Goal: Transaction & Acquisition: Obtain resource

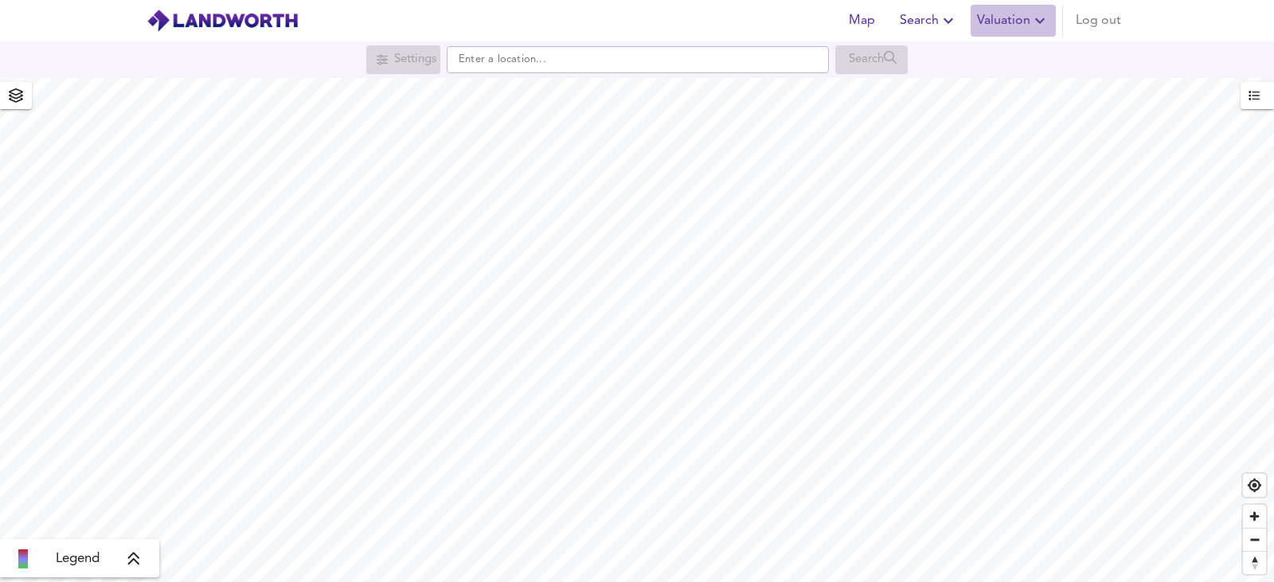
click at [992, 25] on span "Valuation" at bounding box center [1013, 21] width 72 height 22
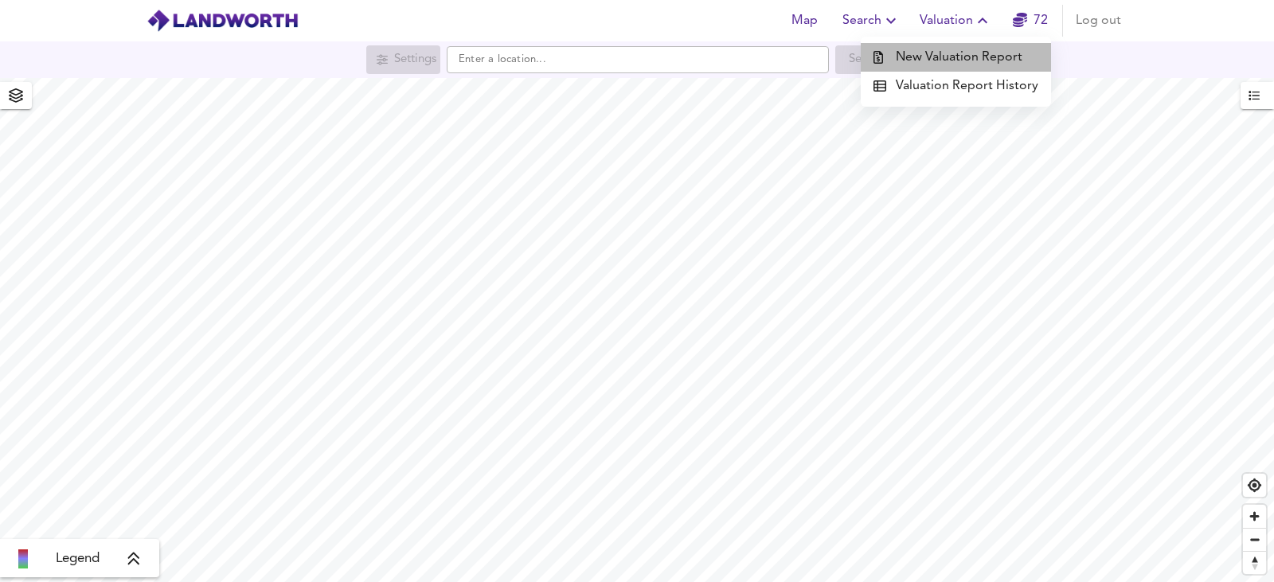
click at [972, 63] on li "New Valuation Report" at bounding box center [956, 57] width 190 height 29
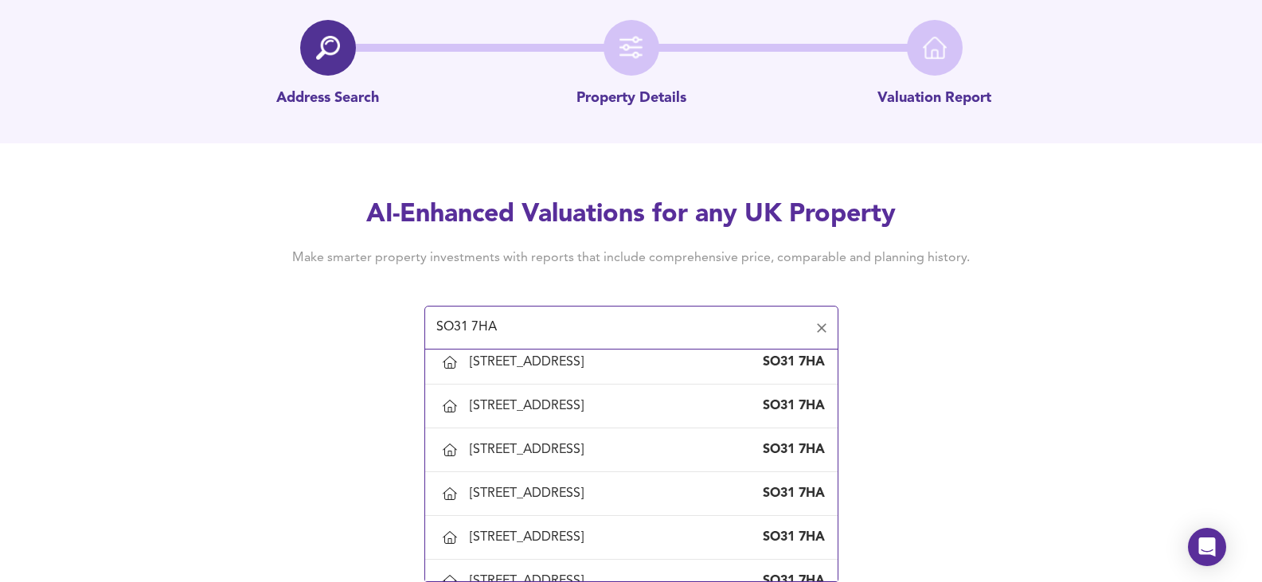
scroll to position [399, 0]
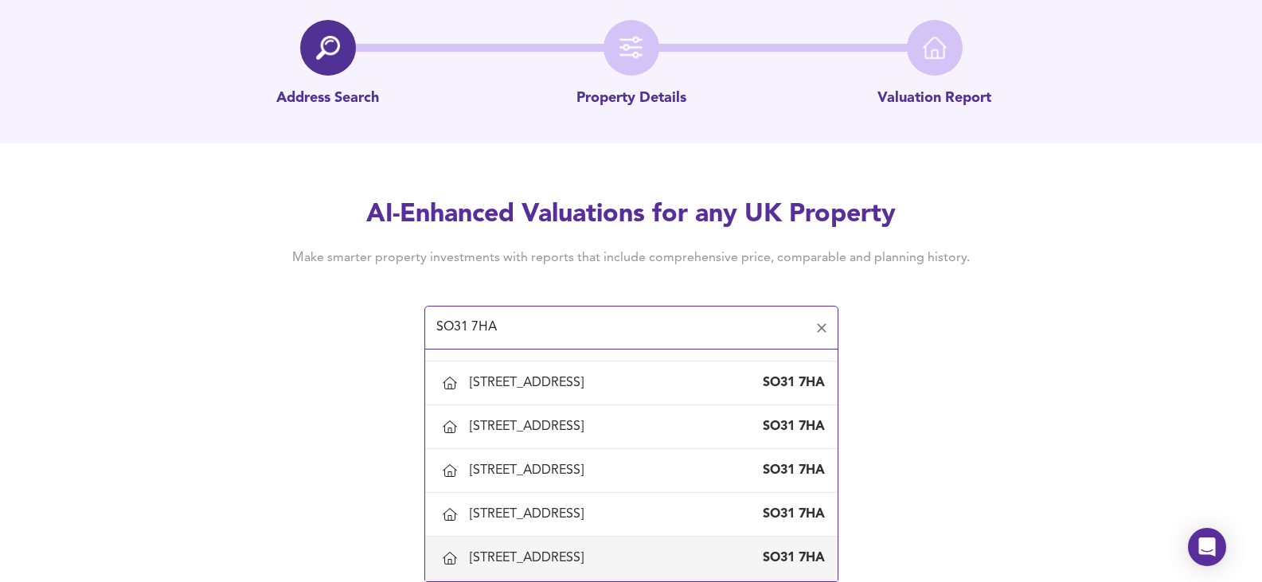
click at [545, 549] on div "[STREET_ADDRESS]" at bounding box center [631, 558] width 387 height 33
type input "[STREET_ADDRESS]"
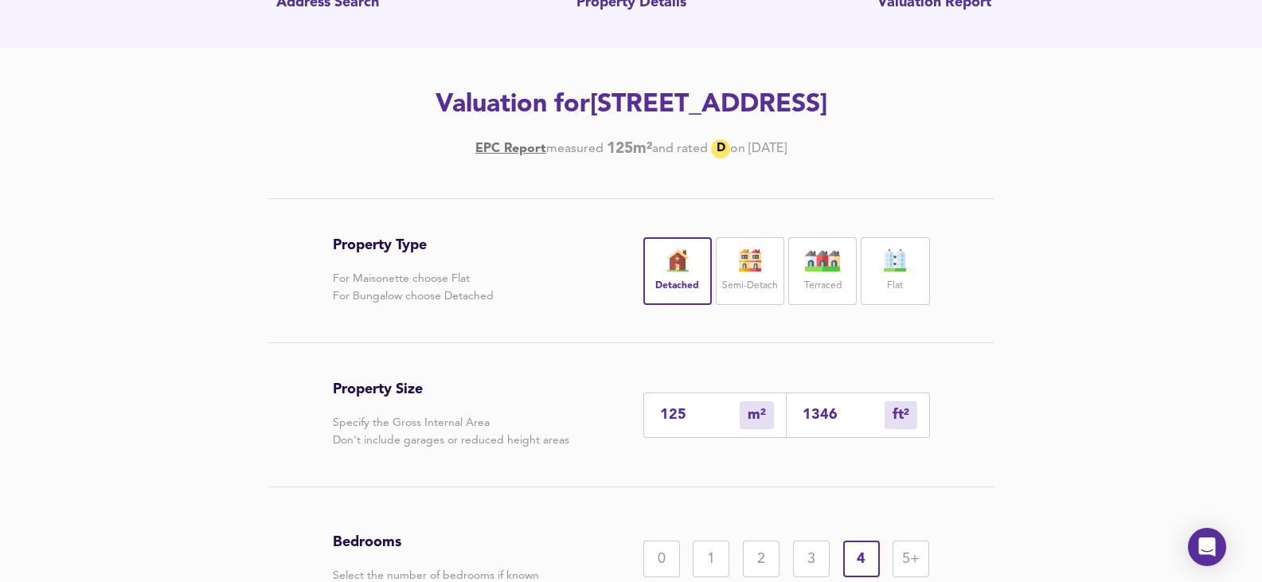
scroll to position [319, 0]
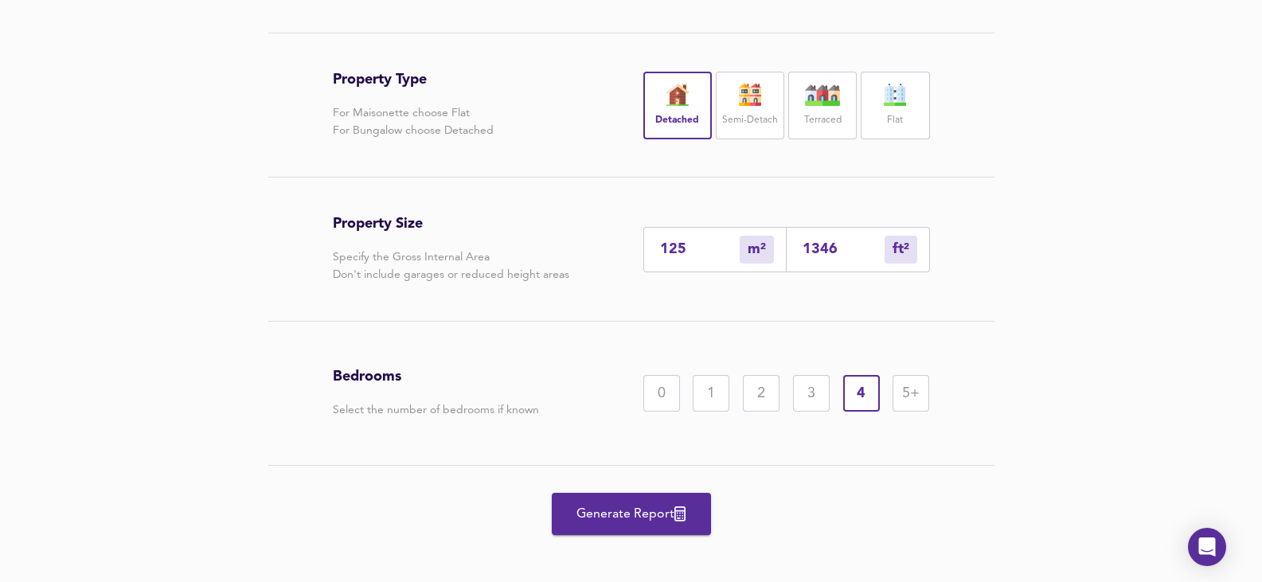
drag, startPoint x: 702, startPoint y: 246, endPoint x: 595, endPoint y: 247, distance: 107.5
click at [595, 247] on div "Property Size Specify the Gross Internal Area Don't include garages or reduced …" at bounding box center [631, 249] width 597 height 143
type input "1"
type input "11"
type input "18"
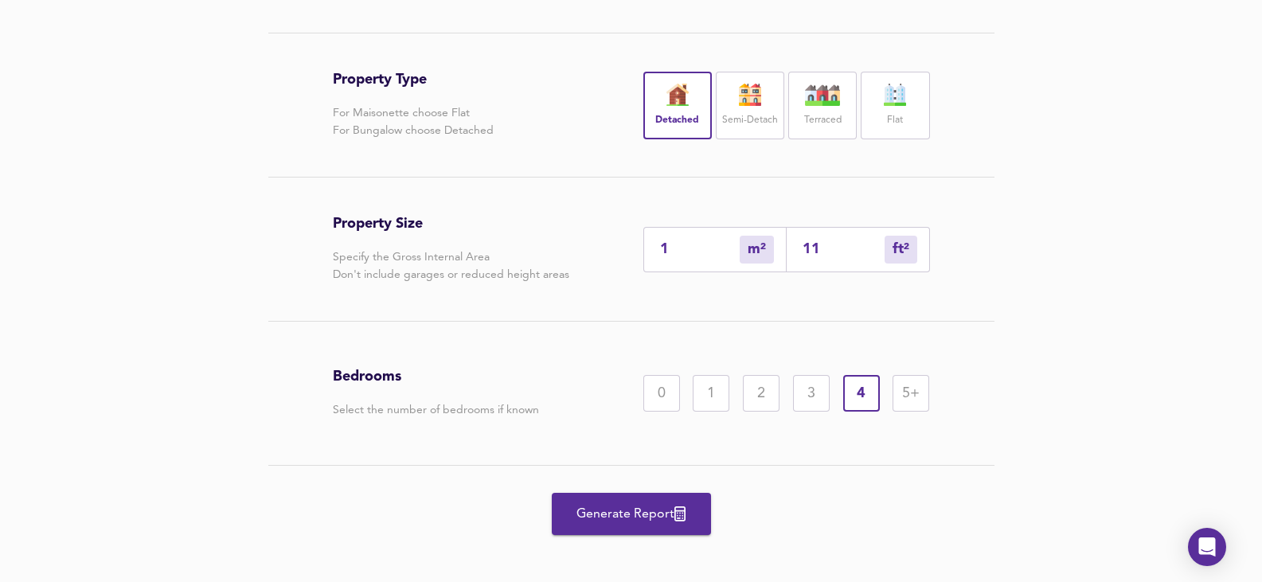
type input "194"
type input "187"
type input "2013"
type input "187"
drag, startPoint x: 1133, startPoint y: 381, endPoint x: 1036, endPoint y: 434, distance: 110.5
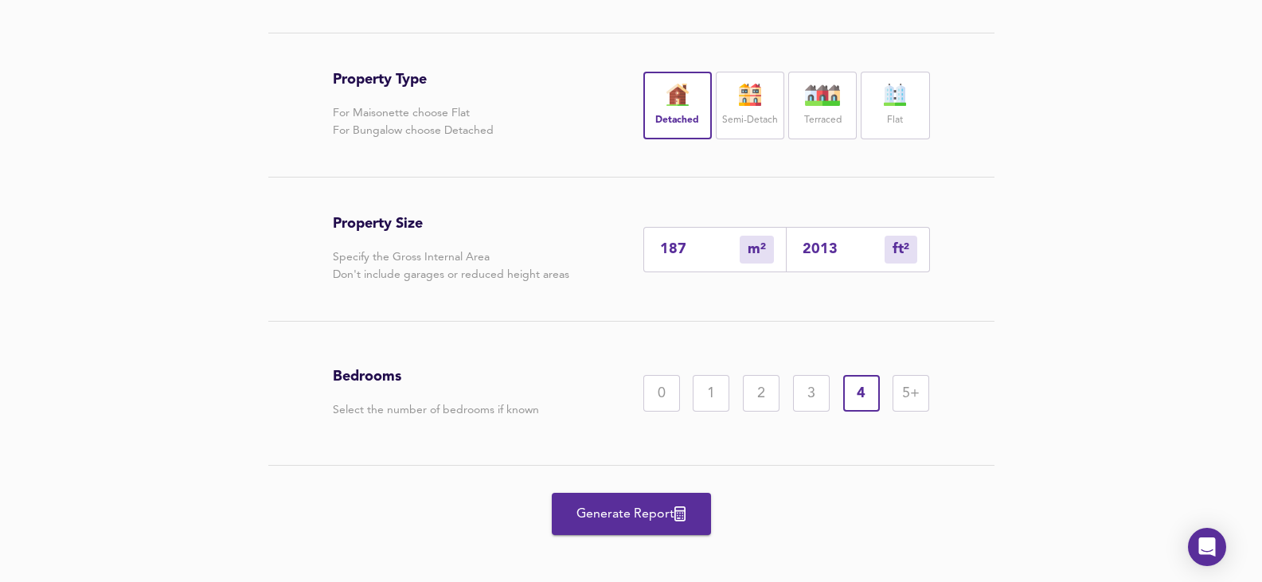
click at [1134, 381] on div "Property Type For Maisonette choose Flat For Bungalow choose Detached Detached …" at bounding box center [631, 313] width 1262 height 561
click at [652, 515] on span "Generate Report" at bounding box center [631, 514] width 127 height 22
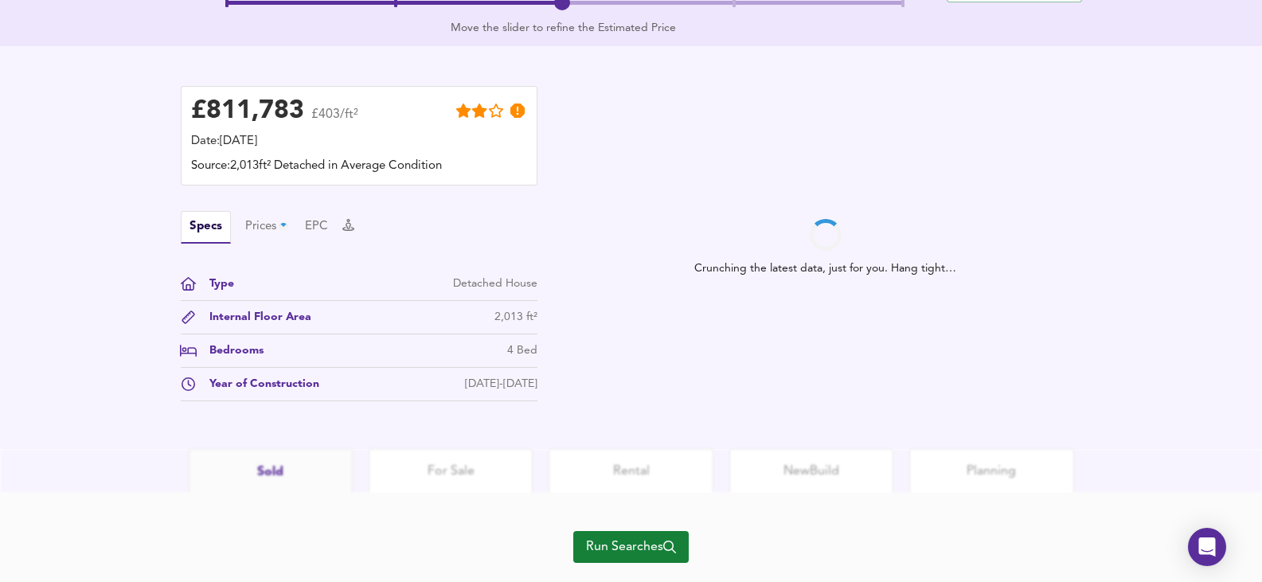
scroll to position [440, 0]
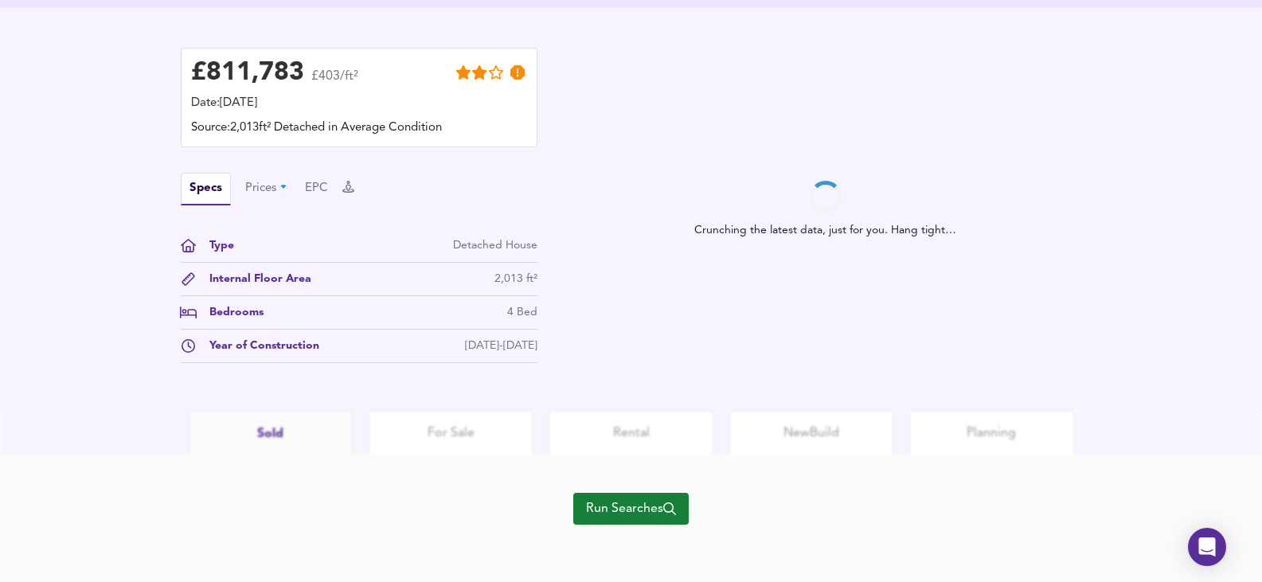
click at [622, 510] on span "Run Searches" at bounding box center [631, 509] width 90 height 22
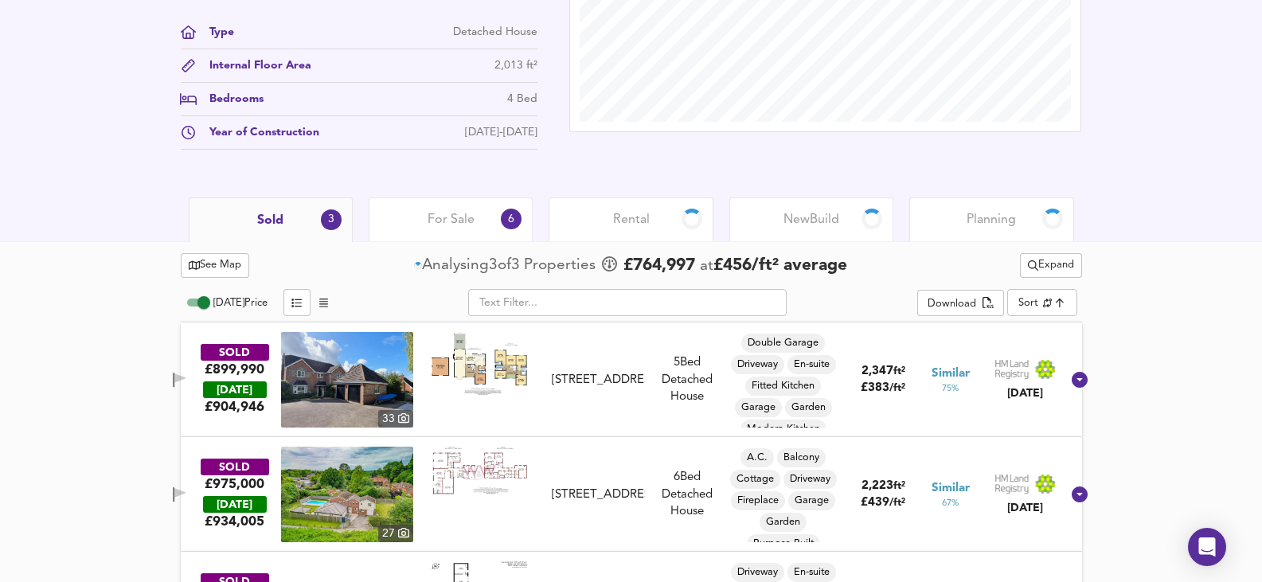
scroll to position [612, 0]
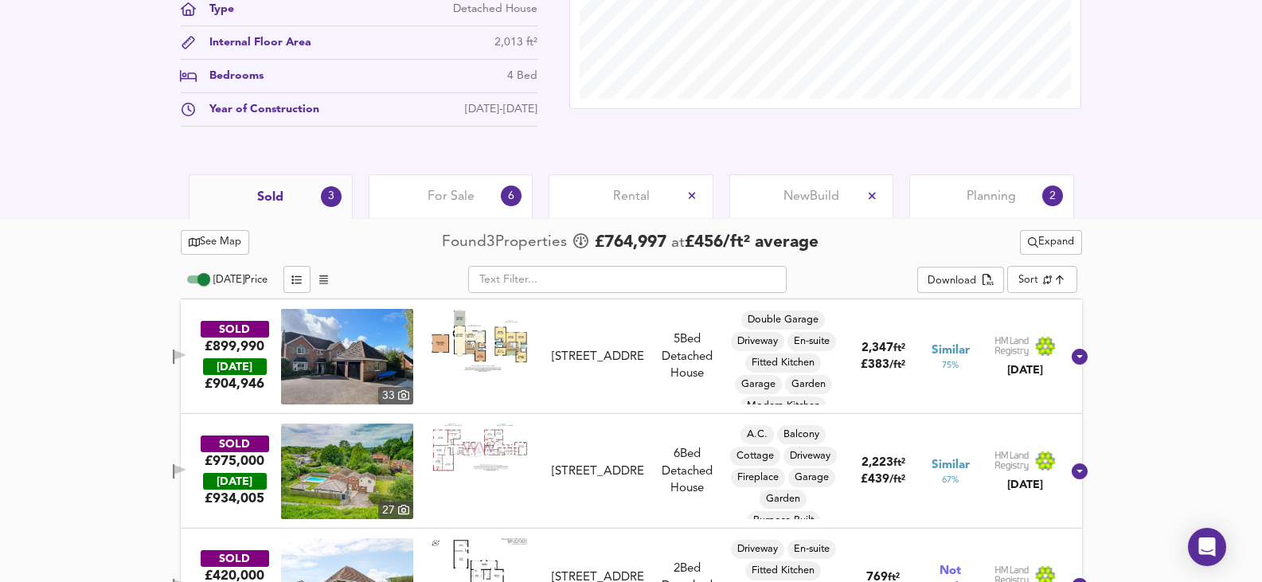
click at [502, 350] on img at bounding box center [480, 340] width 96 height 62
click at [347, 343] on img at bounding box center [347, 357] width 132 height 96
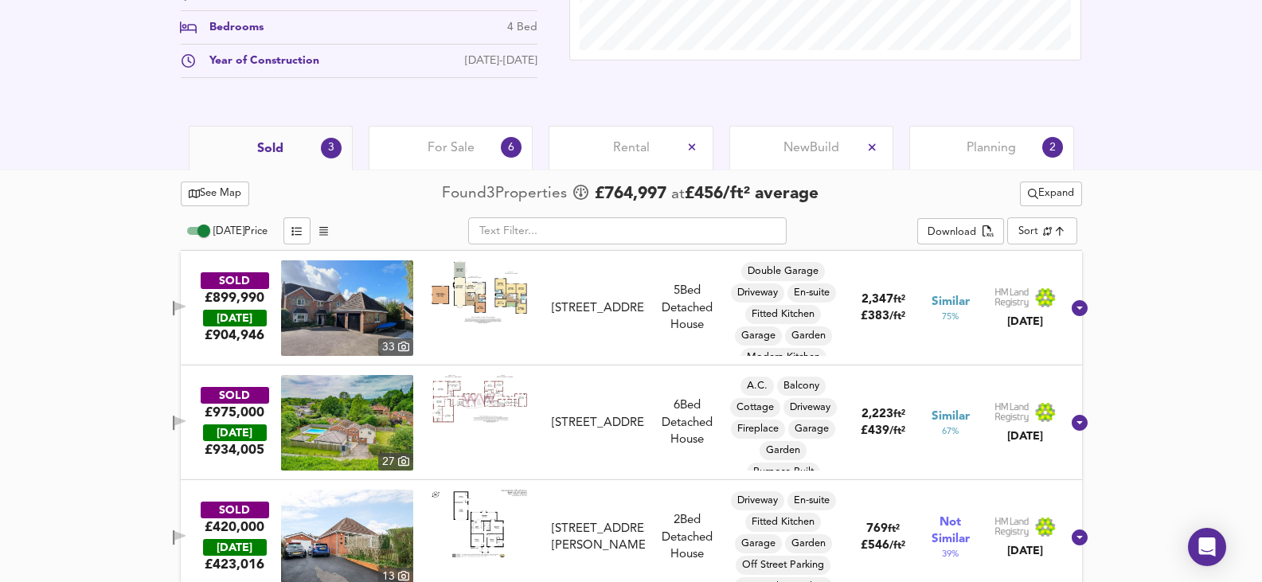
scroll to position [682, 0]
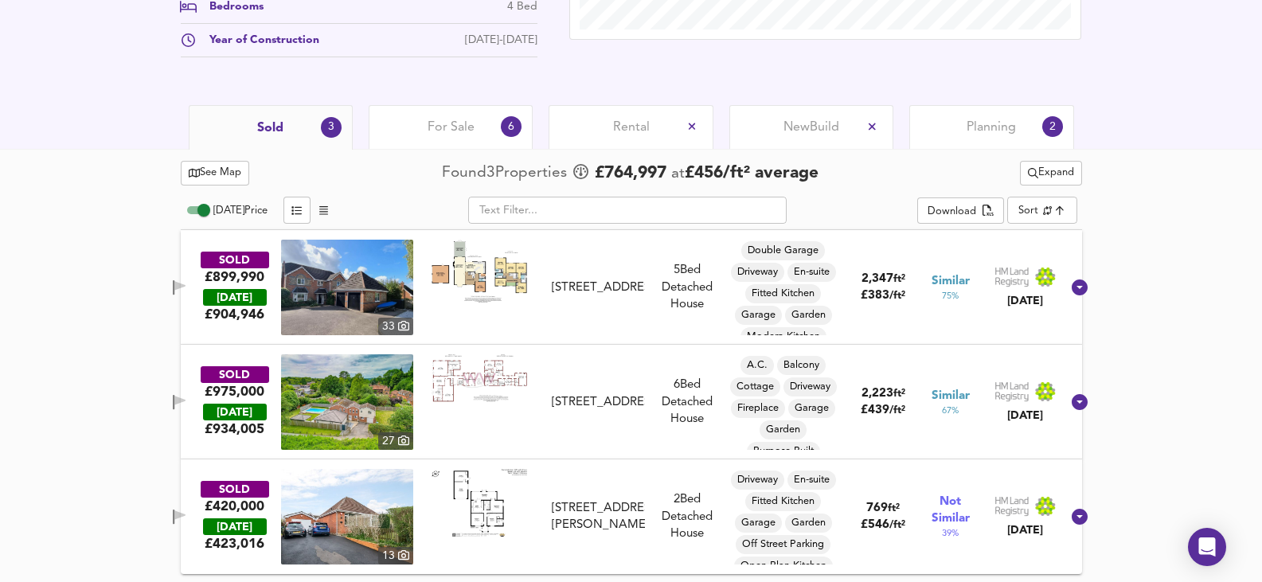
click at [440, 151] on div "See Map Found 3 Propert ies £ 764,997 at £ 456 / ft² average Expand [DATE] Pric…" at bounding box center [631, 366] width 901 height 432
click at [447, 145] on div "For Sale 6" at bounding box center [451, 127] width 164 height 44
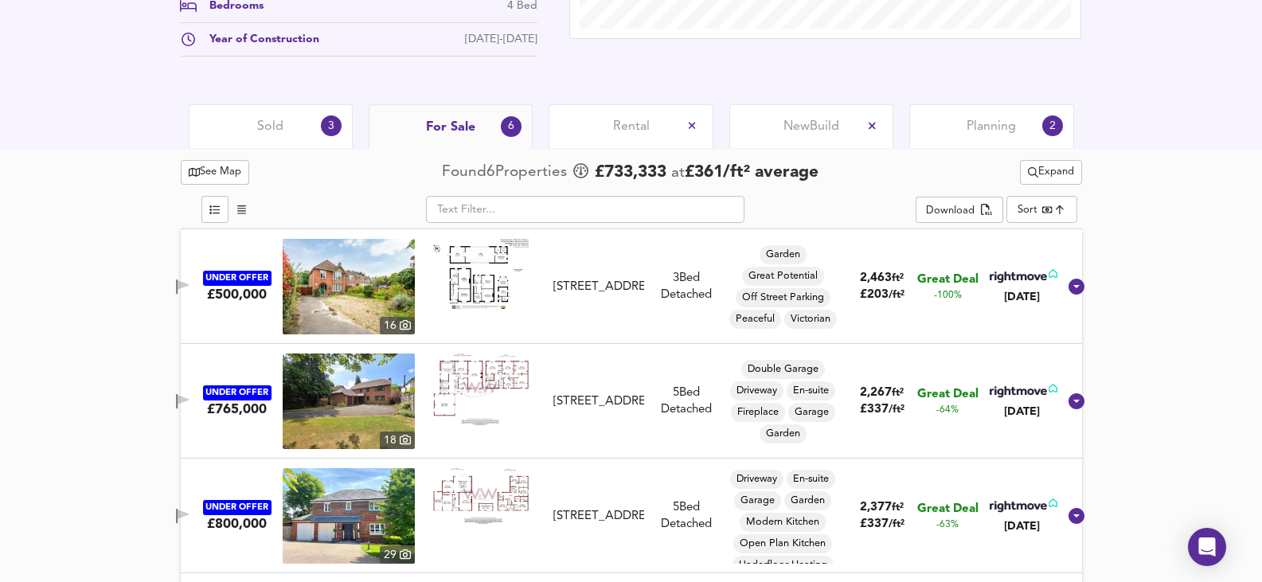
click at [358, 302] on img at bounding box center [349, 287] width 132 height 96
click at [329, 402] on img at bounding box center [349, 402] width 132 height 96
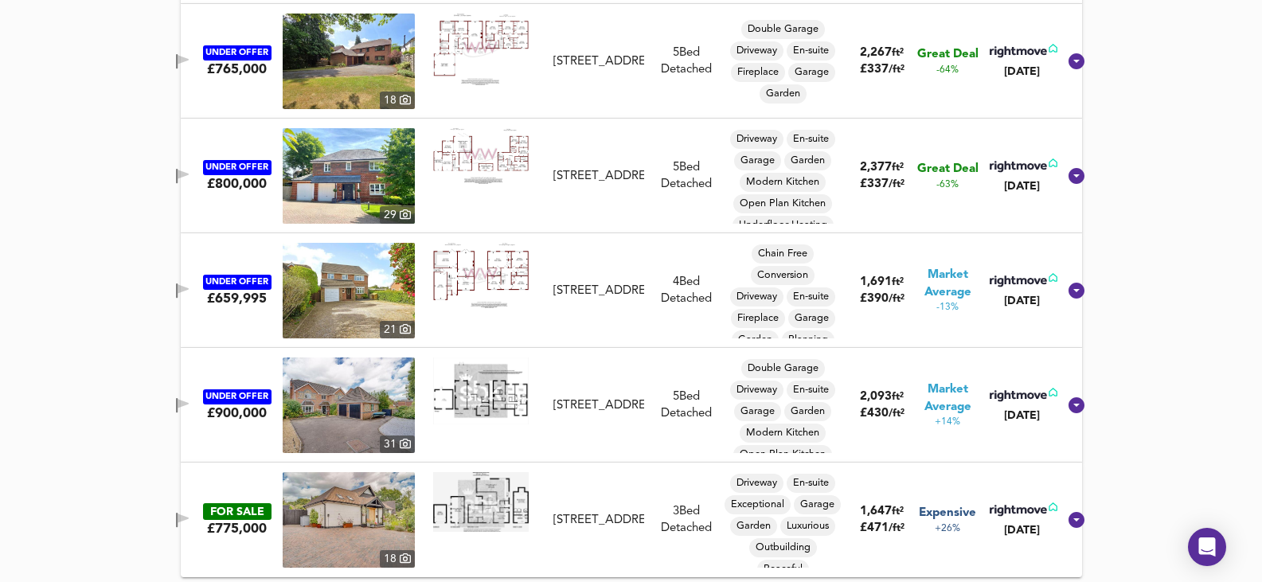
scroll to position [1026, 0]
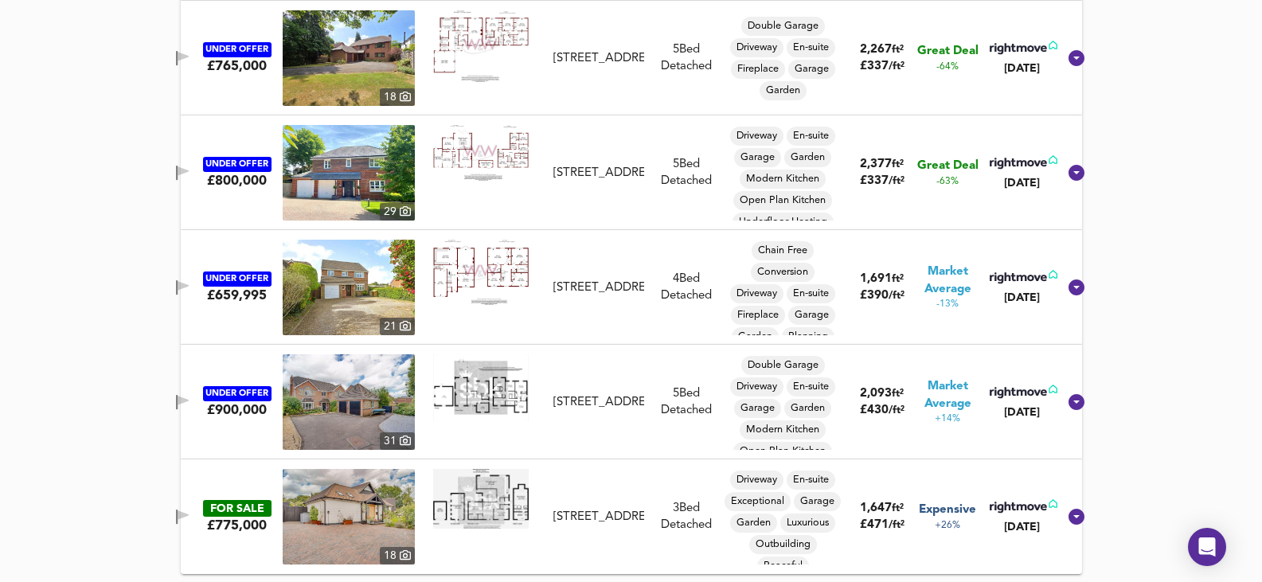
click at [338, 533] on img at bounding box center [349, 517] width 132 height 96
click at [343, 416] on img at bounding box center [349, 402] width 132 height 96
click at [352, 182] on img at bounding box center [349, 173] width 132 height 96
